Goal: Information Seeking & Learning: Learn about a topic

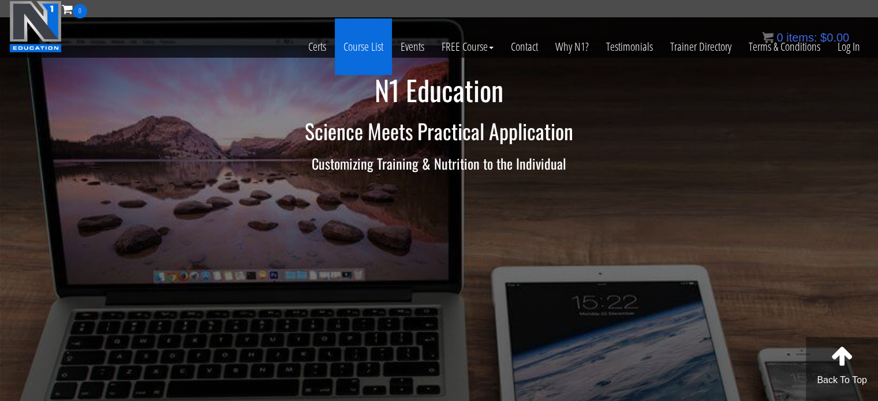
click at [355, 47] on link "Course List" at bounding box center [363, 46] width 57 height 57
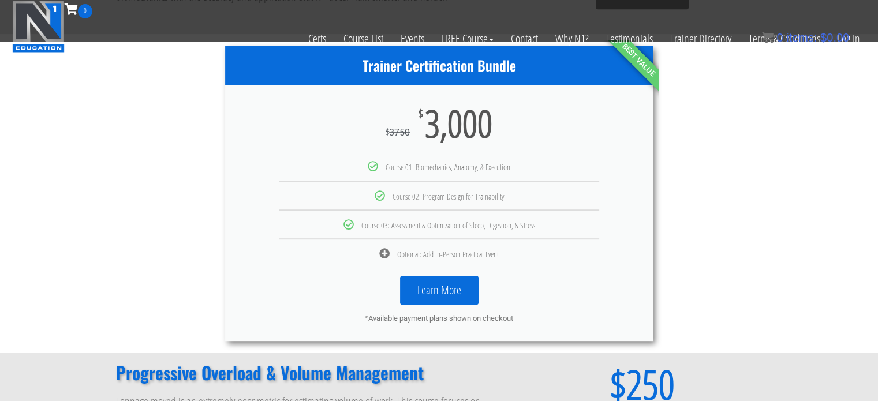
scroll to position [593, 0]
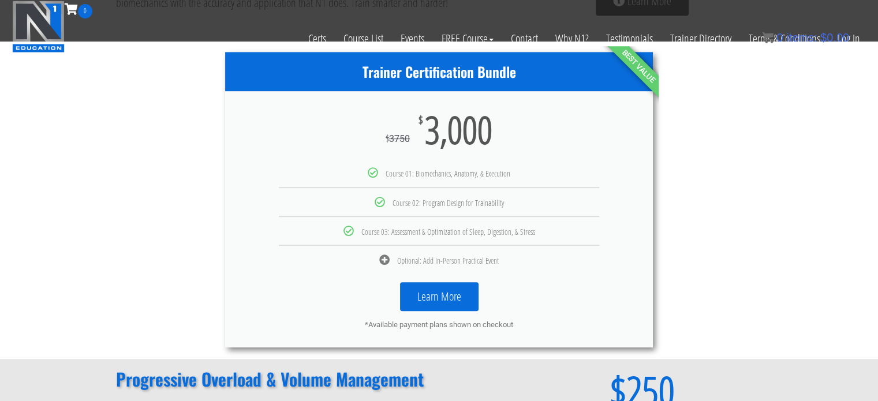
click at [441, 296] on link "Learn More" at bounding box center [439, 296] width 79 height 29
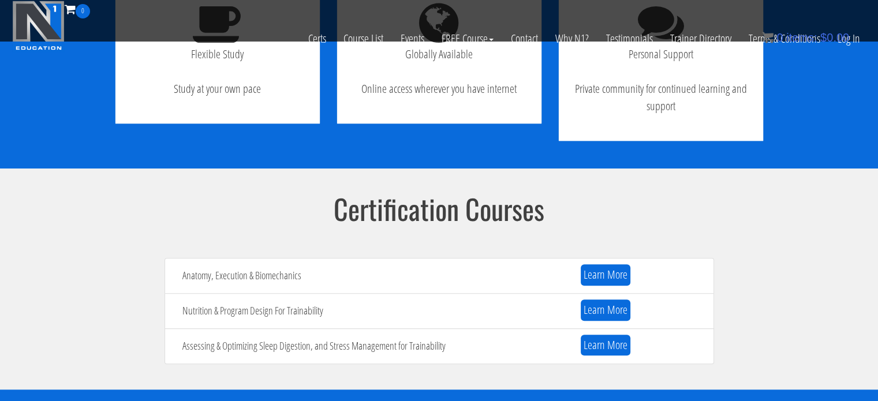
scroll to position [1108, 0]
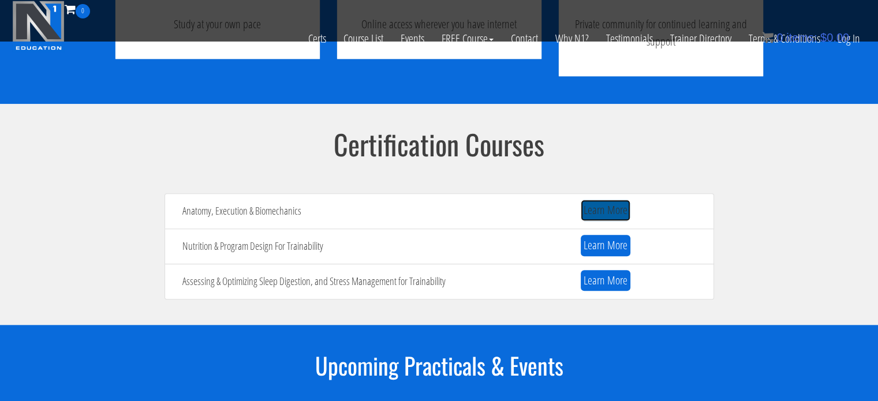
click at [599, 212] on link "Learn More" at bounding box center [606, 210] width 50 height 21
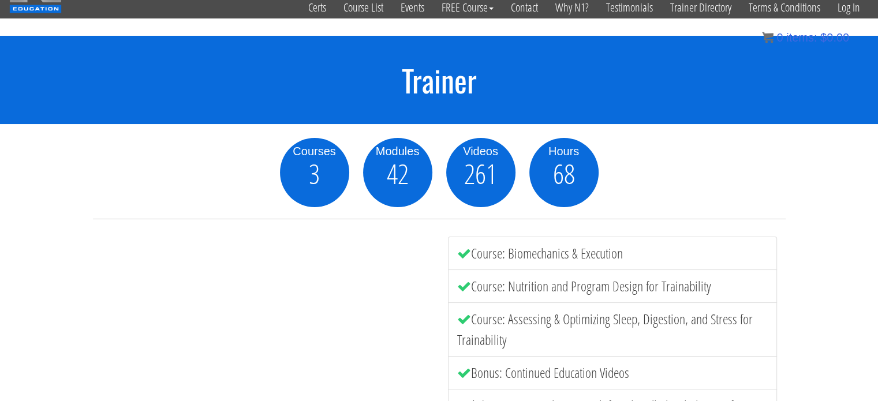
scroll to position [16, 0]
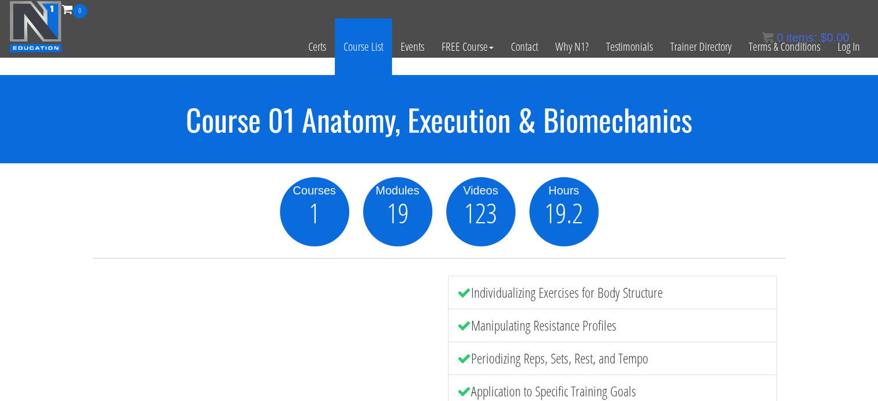
click at [353, 46] on link "Course List" at bounding box center [363, 46] width 57 height 57
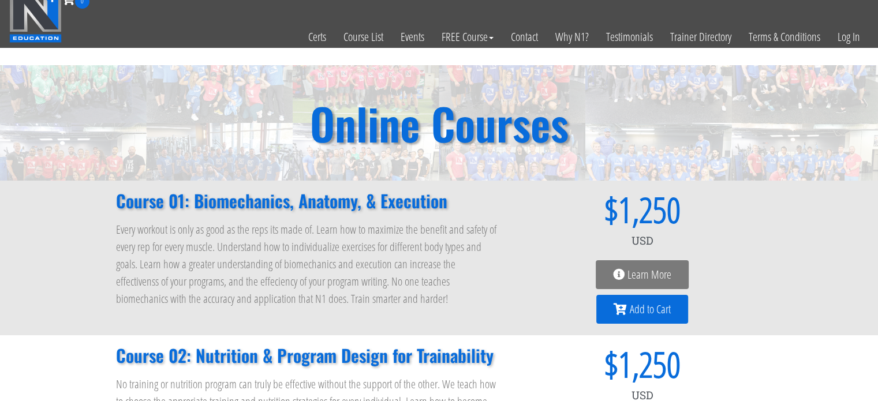
scroll to position [5, 0]
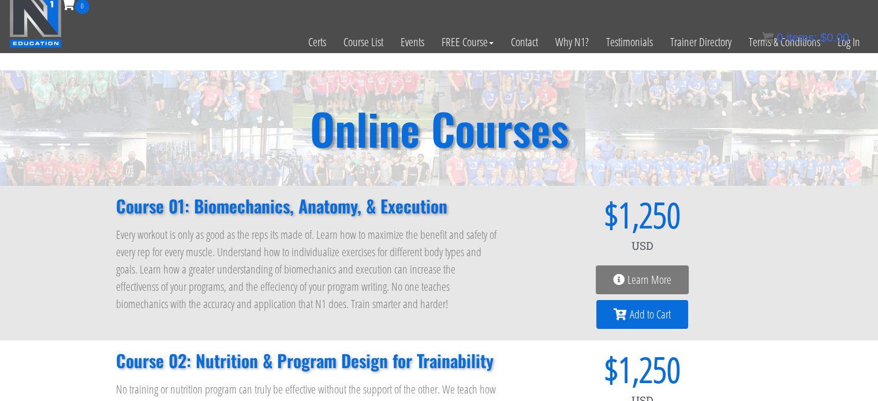
click at [643, 285] on span "Learn More" at bounding box center [650, 280] width 44 height 12
click at [637, 276] on span "Learn More" at bounding box center [650, 280] width 44 height 12
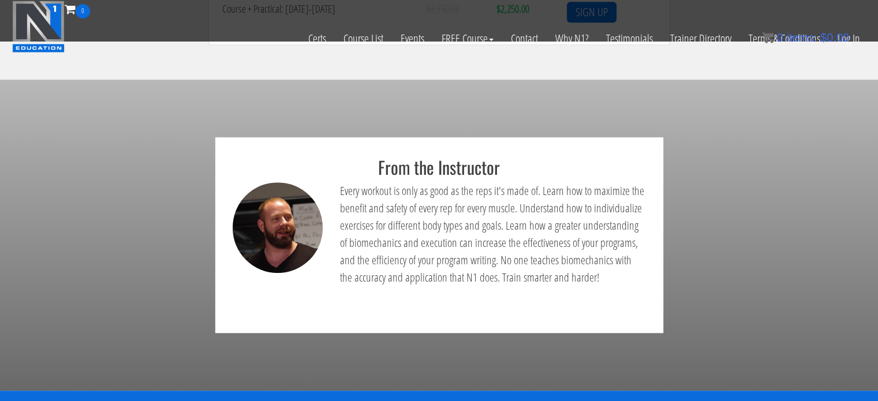
scroll to position [635, 0]
